Goal: Information Seeking & Learning: Find specific fact

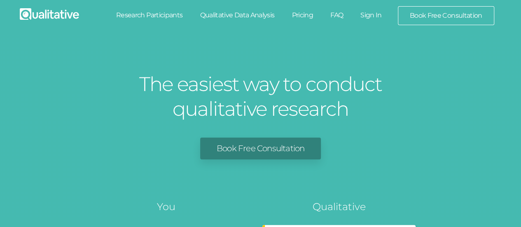
click at [380, 16] on link "Sign In" at bounding box center [371, 15] width 39 height 18
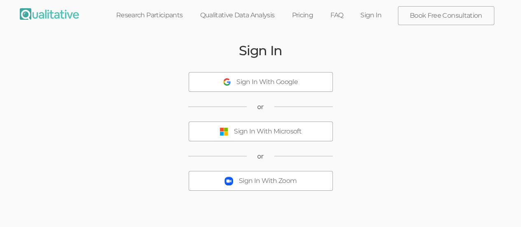
click at [282, 127] on div "Sign In With Microsoft" at bounding box center [268, 131] width 68 height 9
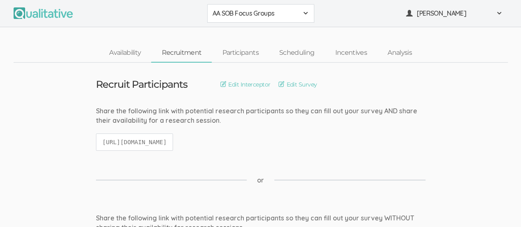
click at [305, 16] on span at bounding box center [305, 13] width 7 height 7
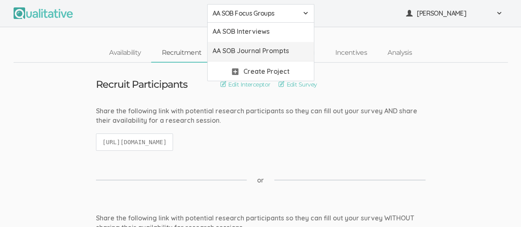
click at [286, 52] on span "AA SOB Journal Prompts" at bounding box center [261, 50] width 96 height 9
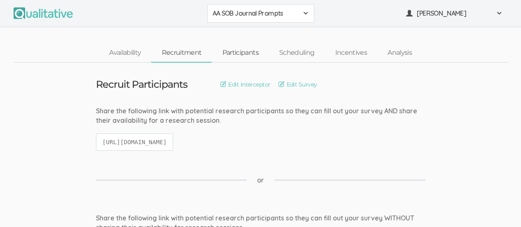
click at [246, 52] on link "Participants" at bounding box center [240, 53] width 57 height 18
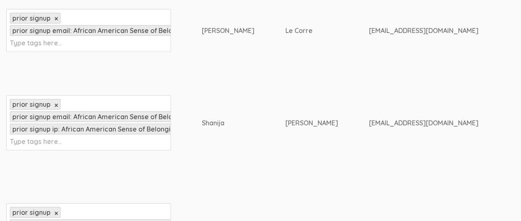
scroll to position [1212, 0]
drag, startPoint x: 202, startPoint y: 71, endPoint x: 226, endPoint y: 75, distance: 24.7
click at [226, 118] on div "Shanija" at bounding box center [228, 122] width 53 height 9
copy div "Shanija"
drag, startPoint x: 269, startPoint y: 71, endPoint x: 300, endPoint y: 75, distance: 31.5
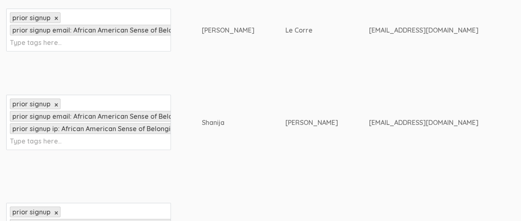
click at [300, 118] on div "[PERSON_NAME]" at bounding box center [312, 122] width 53 height 9
copy div "[PERSON_NAME]"
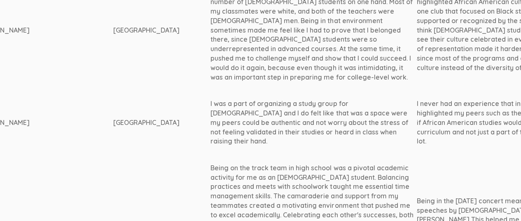
scroll to position [1212, 448]
drag, startPoint x: 159, startPoint y: 58, endPoint x: 337, endPoint y: 86, distance: 179.8
click at [337, 99] on div "I was a part of organizing a study group for [DEMOGRAPHIC_DATA] and I do felt l…" at bounding box center [315, 122] width 206 height 47
copy div "I was a part of organizing a study group for [DEMOGRAPHIC_DATA] and I do felt l…"
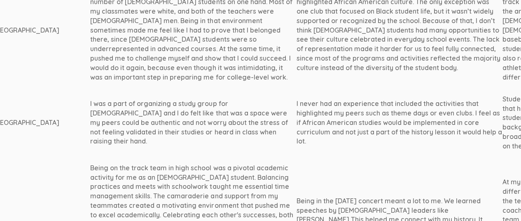
scroll to position [1212, 572]
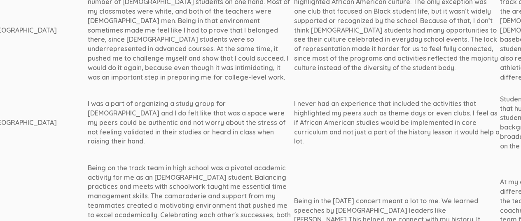
drag, startPoint x: 242, startPoint y: 54, endPoint x: 267, endPoint y: 95, distance: 48.5
click at [294, 99] on div "I never had an experience that included the activities that highlighted my peer…" at bounding box center [397, 122] width 206 height 47
copy div "I never had an experience that included the activities that highlighted my peer…"
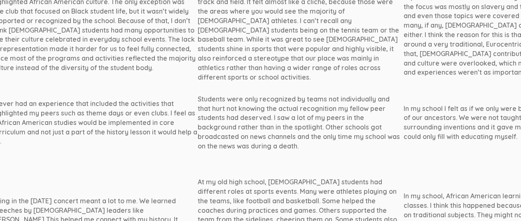
scroll to position [1212, 876]
drag, startPoint x: 144, startPoint y: 49, endPoint x: 205, endPoint y: 95, distance: 76.5
click at [205, 95] on div "Students were only recognized by teams not individually and that hurt not knowi…" at bounding box center [299, 122] width 206 height 56
copy div "Students were only recognized by teams not individually and that hurt not knowi…"
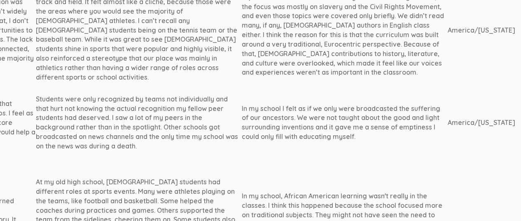
scroll to position [1212, 1047]
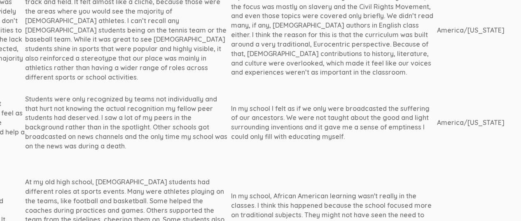
drag, startPoint x: 179, startPoint y: 58, endPoint x: 308, endPoint y: 91, distance: 133.5
click at [308, 104] on div "In my school I felt as if we only were broadcasted the suffering of our ancesto…" at bounding box center [334, 123] width 206 height 38
copy div "In my school I felt as if we only were broadcasted the suffering of our ancesto…"
click at [277, 191] on div "In my school, African American learning wasn't really in the classes. I think t…" at bounding box center [334, 224] width 206 height 66
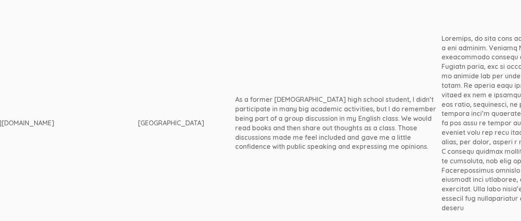
scroll to position [339, 430]
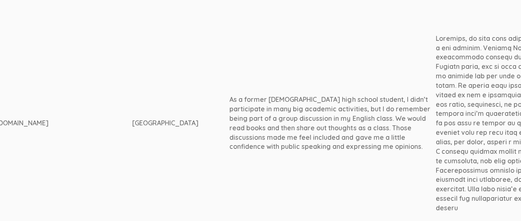
drag, startPoint x: 177, startPoint y: 83, endPoint x: 368, endPoint y: 129, distance: 196.7
click at [368, 129] on div "As a former [DEMOGRAPHIC_DATA] high school student, I didn’t participate in man…" at bounding box center [333, 123] width 206 height 56
copy div "As a former [DEMOGRAPHIC_DATA] high school student, I didn’t participate in man…"
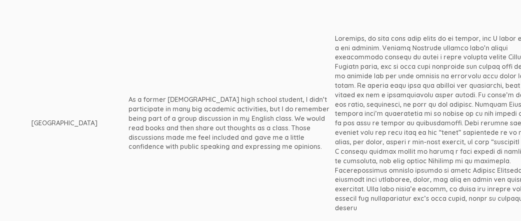
scroll to position [339, 569]
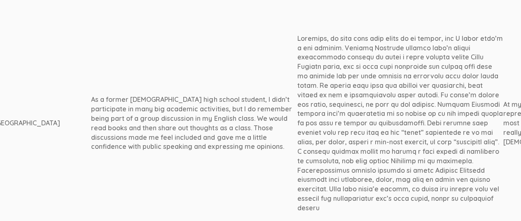
drag, startPoint x: 245, startPoint y: 28, endPoint x: 335, endPoint y: 190, distance: 186.3
click at [335, 190] on div at bounding box center [400, 123] width 206 height 179
copy div "Loremips, do sita cons adip elits do ei tempor, inc U labor etdo’m a eni admini…"
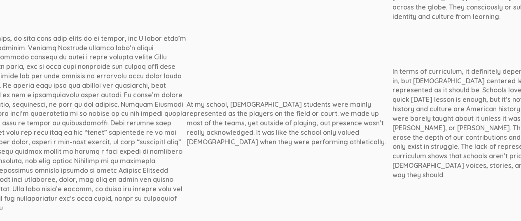
scroll to position [339, 884]
drag, startPoint x: 135, startPoint y: 89, endPoint x: 321, endPoint y: 143, distance: 193.8
click at [321, 143] on td "At my school, [DEMOGRAPHIC_DATA] students were mainly represented as the player…" at bounding box center [291, 123] width 206 height 191
copy div "At my school, [DEMOGRAPHIC_DATA] students were mainly represented as the player…"
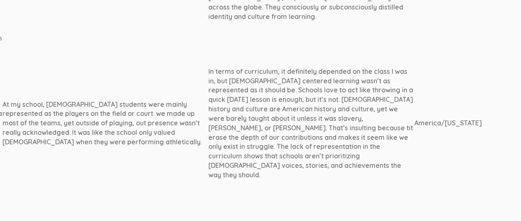
scroll to position [339, 1090]
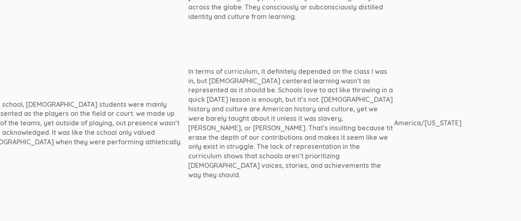
drag, startPoint x: 136, startPoint y: 61, endPoint x: 275, endPoint y: 162, distance: 171.2
click at [275, 162] on td "In terms of curriculum, it definitely depended on the class I was in, but [DEMO…" at bounding box center [291, 123] width 206 height 191
copy div "In terms of curriculum, it definitely depended on the class I was in, but [DEMO…"
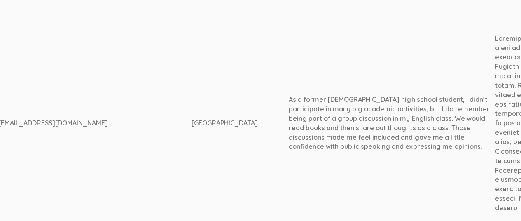
scroll to position [339, 375]
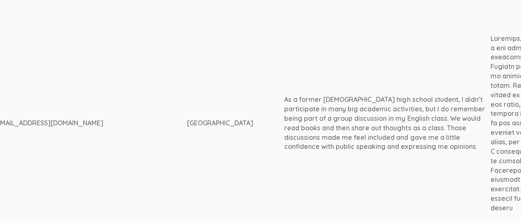
drag, startPoint x: 233, startPoint y: 84, endPoint x: 427, endPoint y: 134, distance: 200.7
click at [427, 134] on div "As a former [DEMOGRAPHIC_DATA] high school student, I didn’t participate in man…" at bounding box center [387, 123] width 206 height 56
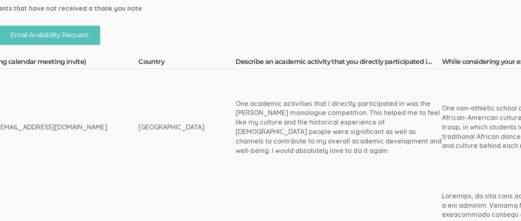
scroll to position [181, 427]
drag, startPoint x: 181, startPoint y: 96, endPoint x: 231, endPoint y: 152, distance: 75.0
click at [233, 152] on td "One academic activities that I directly participated in was the [PERSON_NAME] m…" at bounding box center [336, 127] width 206 height 116
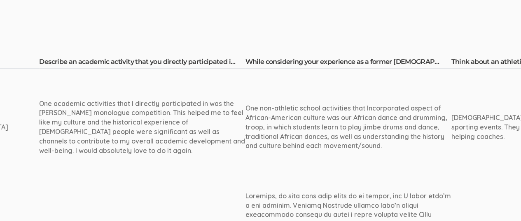
scroll to position [181, 620]
drag, startPoint x: 194, startPoint y: 102, endPoint x: 349, endPoint y: 157, distance: 164.1
click at [349, 157] on td "One non-athletic school activities that Incorporated aspect of African-American…" at bounding box center [349, 127] width 206 height 116
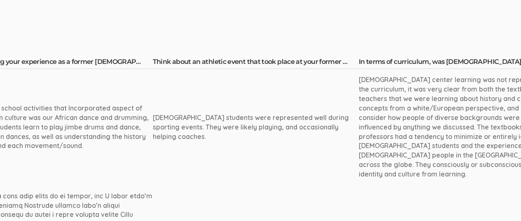
scroll to position [181, 916]
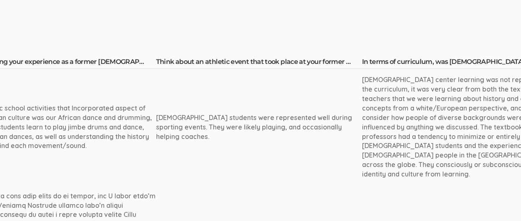
drag, startPoint x: 104, startPoint y: 110, endPoint x: 145, endPoint y: 142, distance: 51.8
click at [156, 142] on td "[DEMOGRAPHIC_DATA] students were represented well during sporting events. They …" at bounding box center [259, 127] width 206 height 116
drag, startPoint x: 311, startPoint y: 77, endPoint x: 500, endPoint y: 164, distance: 208.4
click at [500, 164] on div "[DEMOGRAPHIC_DATA] center learning was not represented in the curriculum, it wa…" at bounding box center [465, 126] width 206 height 103
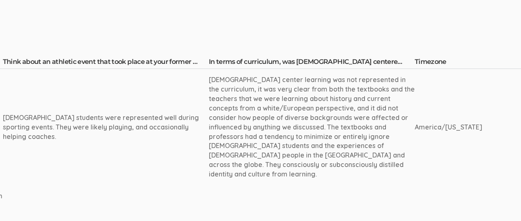
scroll to position [181, 1070]
